Goal: Transaction & Acquisition: Download file/media

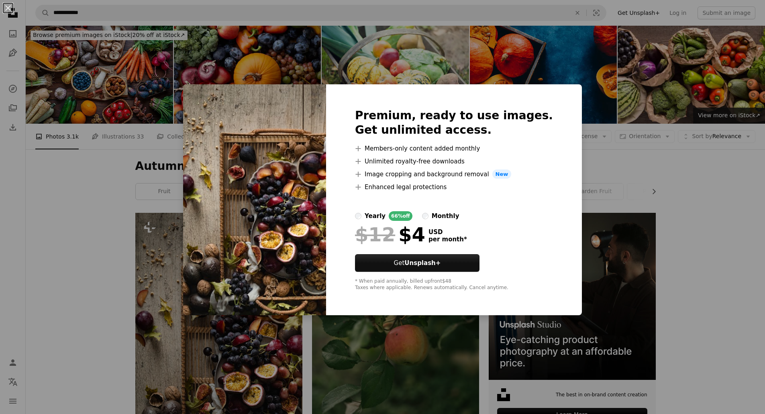
scroll to position [161, 0]
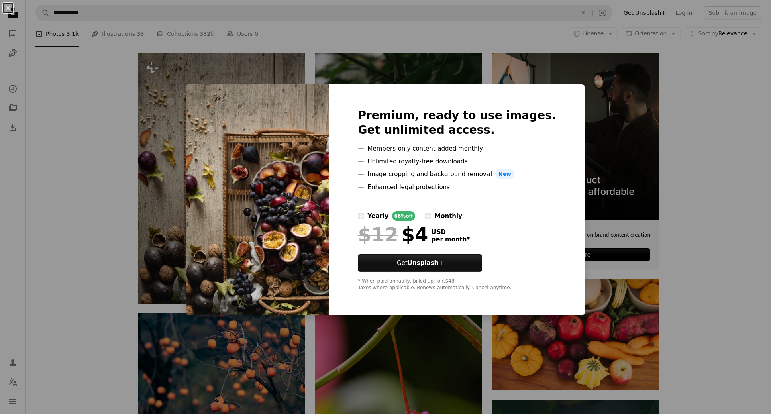
click at [47, 160] on div "An X shape Premium, ready to use images. Get unlimited access. A plus sign Memb…" at bounding box center [385, 207] width 771 height 414
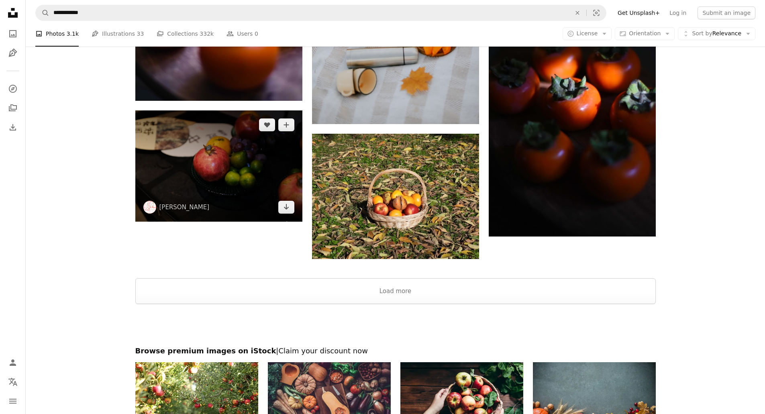
scroll to position [1285, 0]
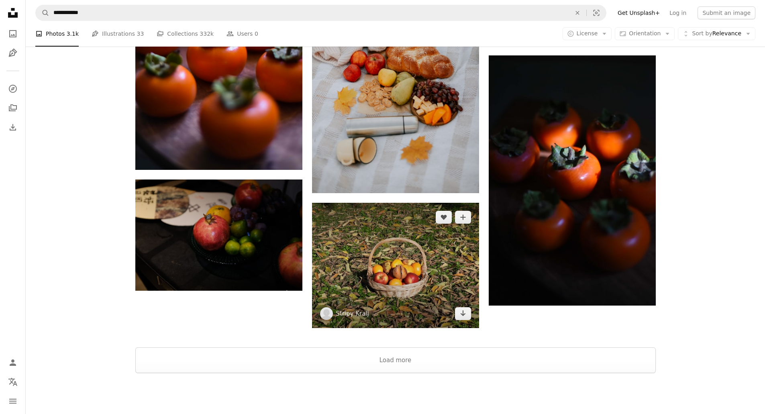
click at [453, 307] on img at bounding box center [395, 265] width 167 height 125
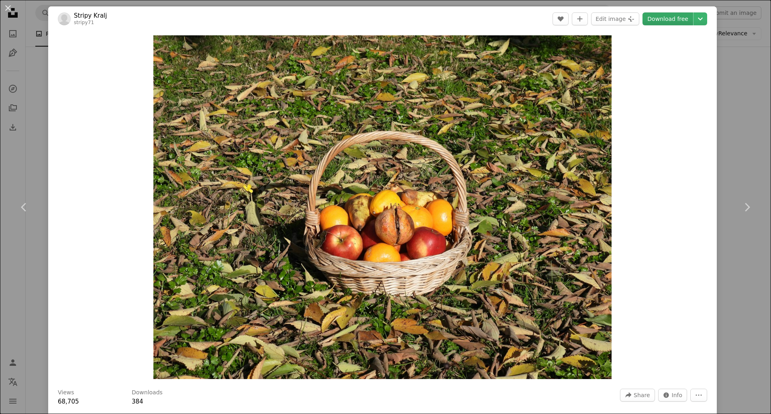
click at [677, 18] on link "Download free" at bounding box center [667, 18] width 51 height 13
click at [694, 18] on icon "Chevron down" at bounding box center [700, 19] width 13 height 10
click at [656, 53] on span "( 1920 x 1440 )" at bounding box center [671, 53] width 40 height 6
click at [729, 106] on div "An X shape Chevron left Chevron right Stripy Kralj stripy71 A heart A plus sign…" at bounding box center [385, 207] width 771 height 414
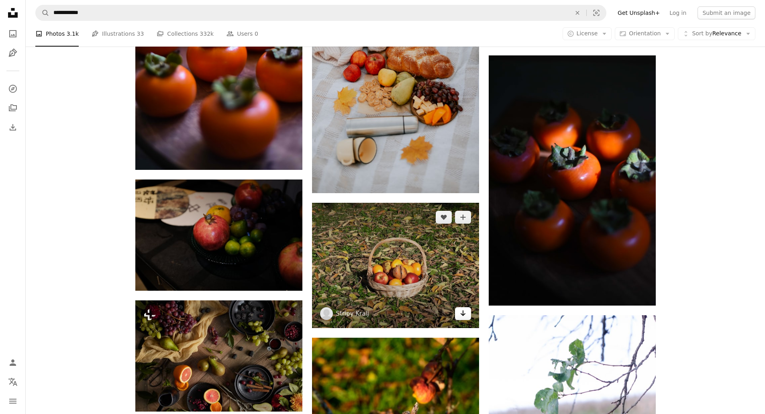
click at [458, 317] on link "Arrow pointing down" at bounding box center [463, 313] width 16 height 13
